Goal: Obtain resource: Download file/media

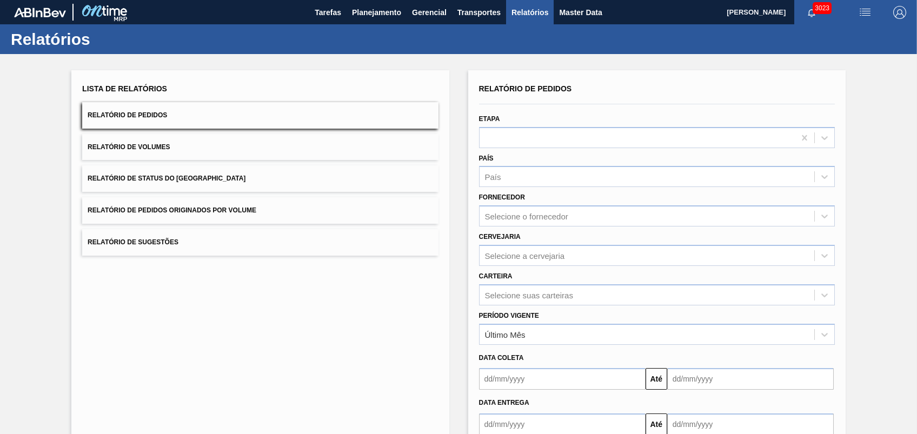
click at [167, 182] on button "Relatório de Status do [GEOGRAPHIC_DATA]" at bounding box center [260, 178] width 356 height 26
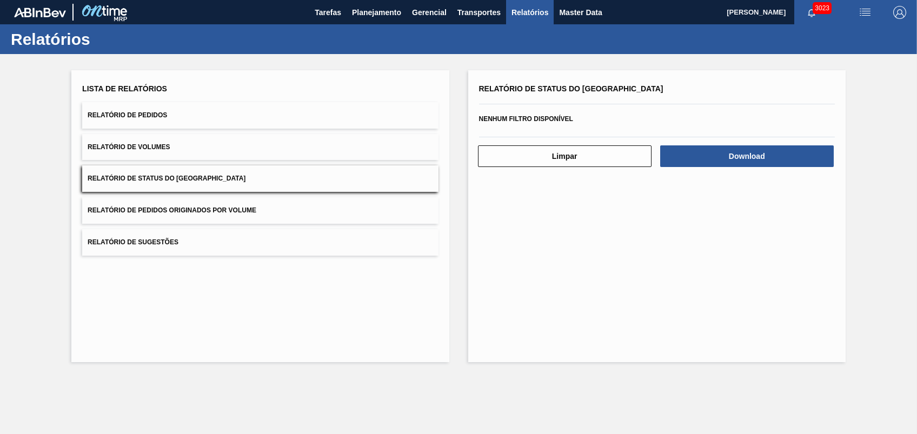
click at [184, 201] on button "Relatório de Pedidos Originados por Volume" at bounding box center [260, 210] width 356 height 26
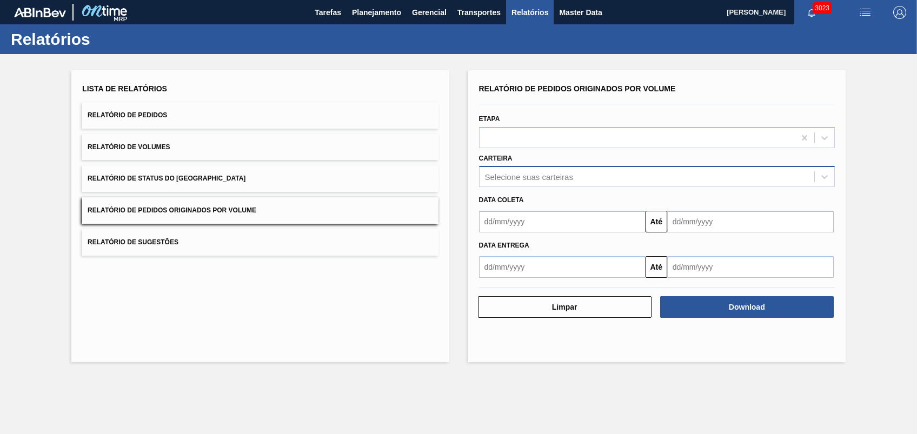
click at [560, 178] on div "Selecione suas carteiras" at bounding box center [529, 176] width 88 height 9
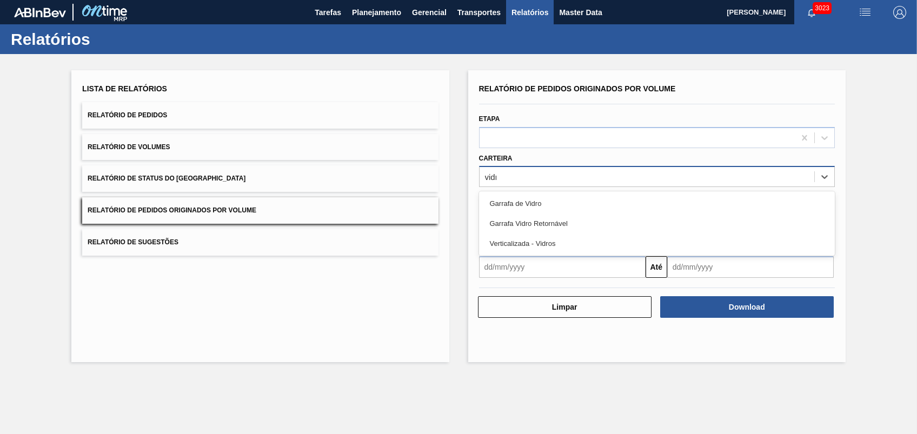
type input "vidro"
click at [545, 199] on div "Garrafa de Vidro" at bounding box center [657, 204] width 356 height 20
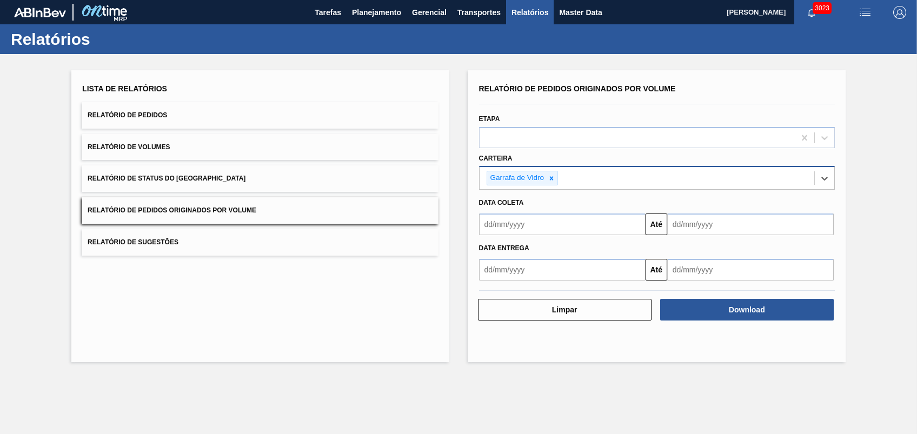
click at [508, 205] on span "Data coleta" at bounding box center [501, 203] width 45 height 8
click at [512, 221] on input "text" at bounding box center [562, 225] width 167 height 22
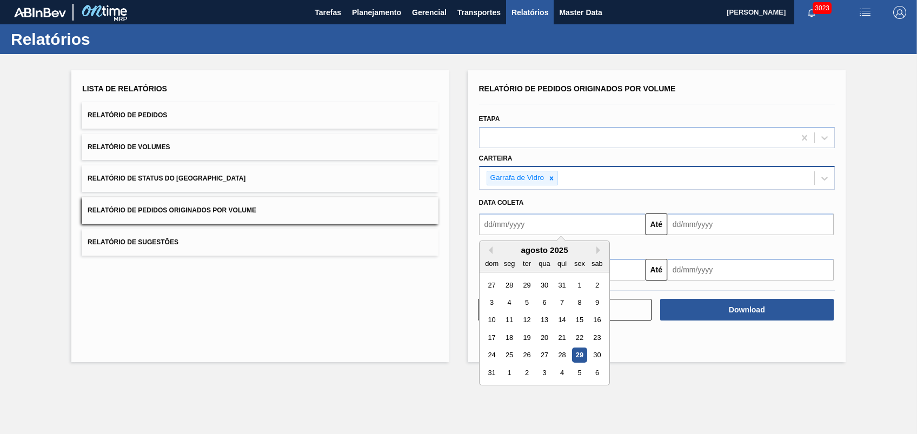
type input "[DATE]"
click at [718, 225] on input "[DATE]" at bounding box center [750, 225] width 167 height 22
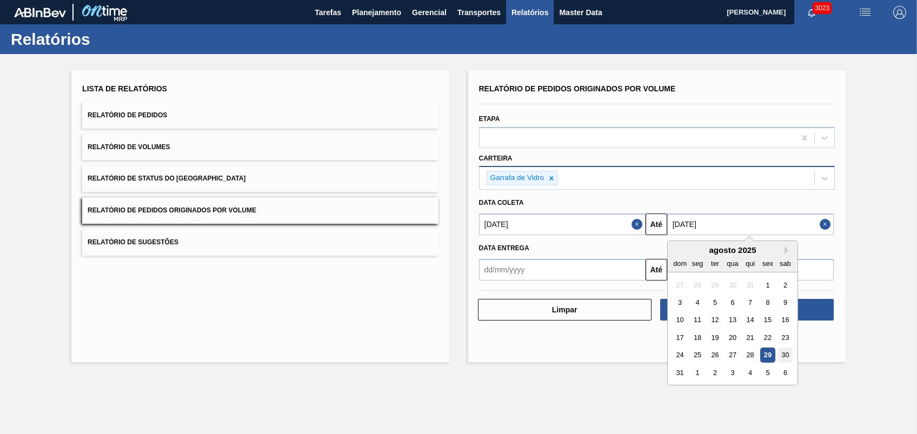
click at [783, 352] on div "30" at bounding box center [785, 355] width 15 height 15
type input "[DATE]"
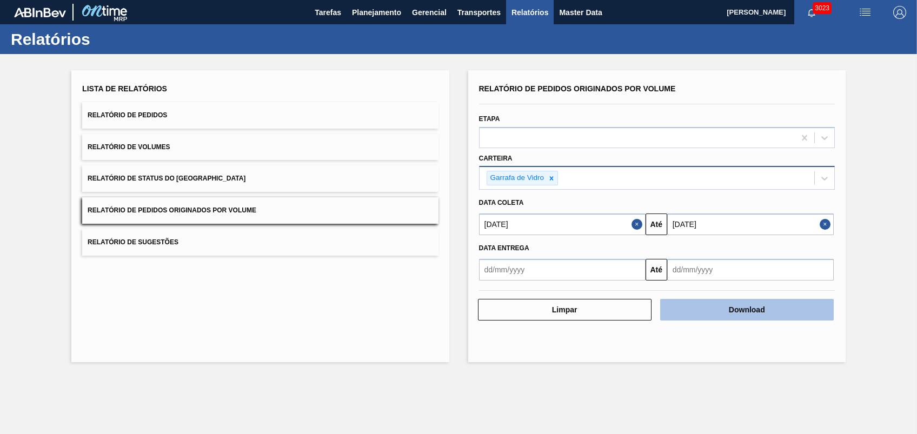
click at [740, 316] on button "Download" at bounding box center [747, 310] width 174 height 22
